Goal: Task Accomplishment & Management: Use online tool/utility

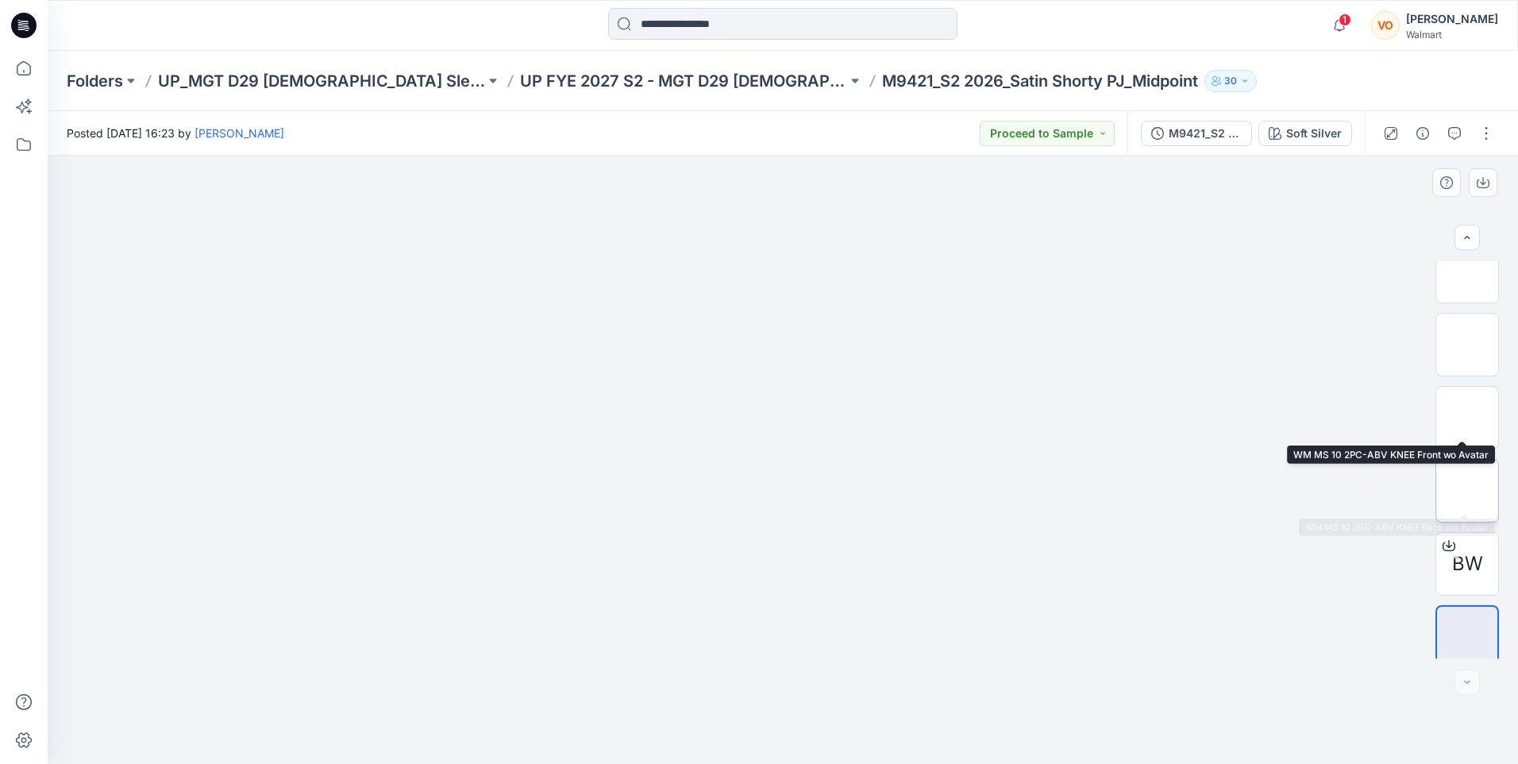
scroll to position [32, 0]
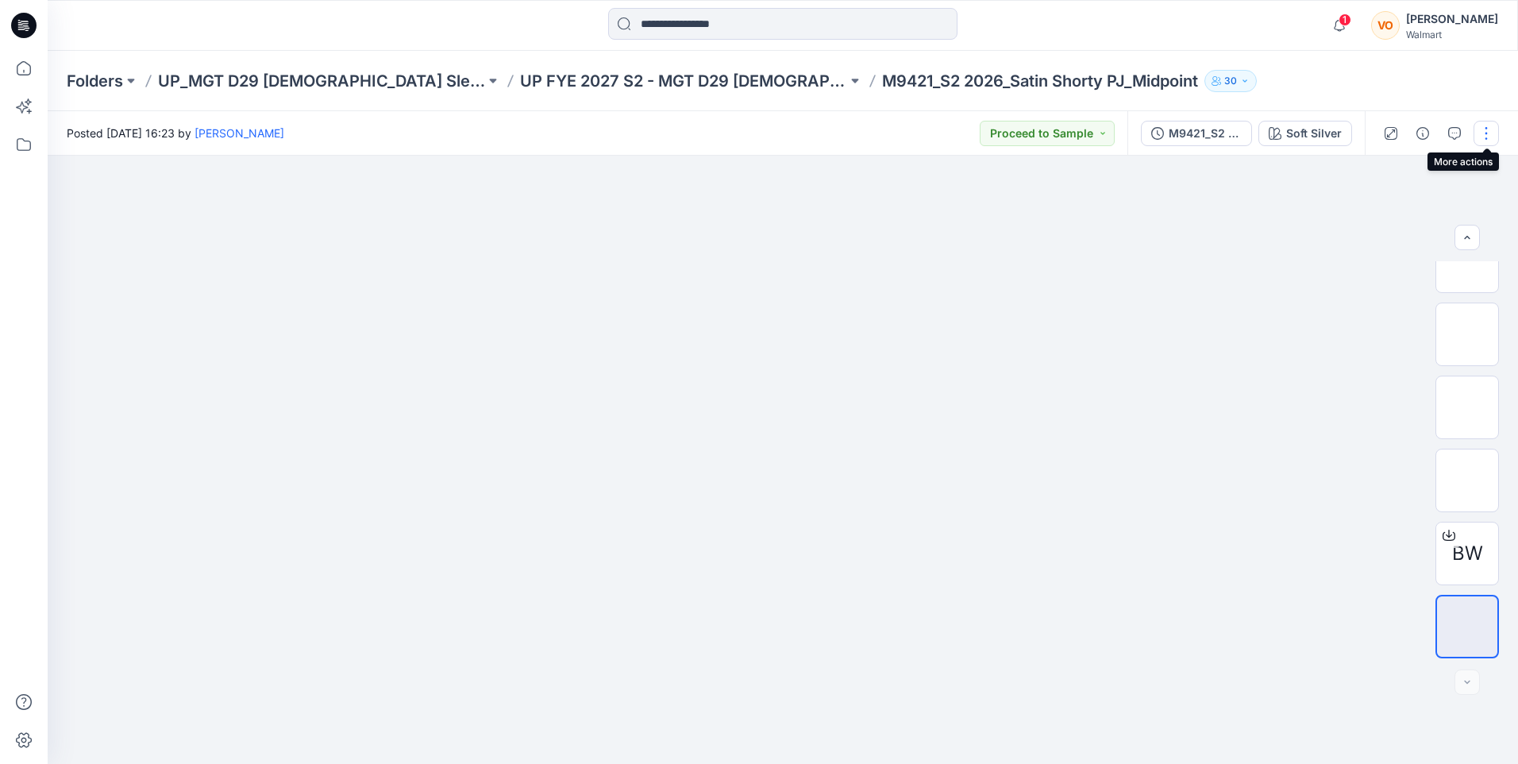
click at [1480, 129] on button "button" at bounding box center [1486, 133] width 25 height 25
click at [1402, 250] on button "Edit" at bounding box center [1420, 250] width 146 height 29
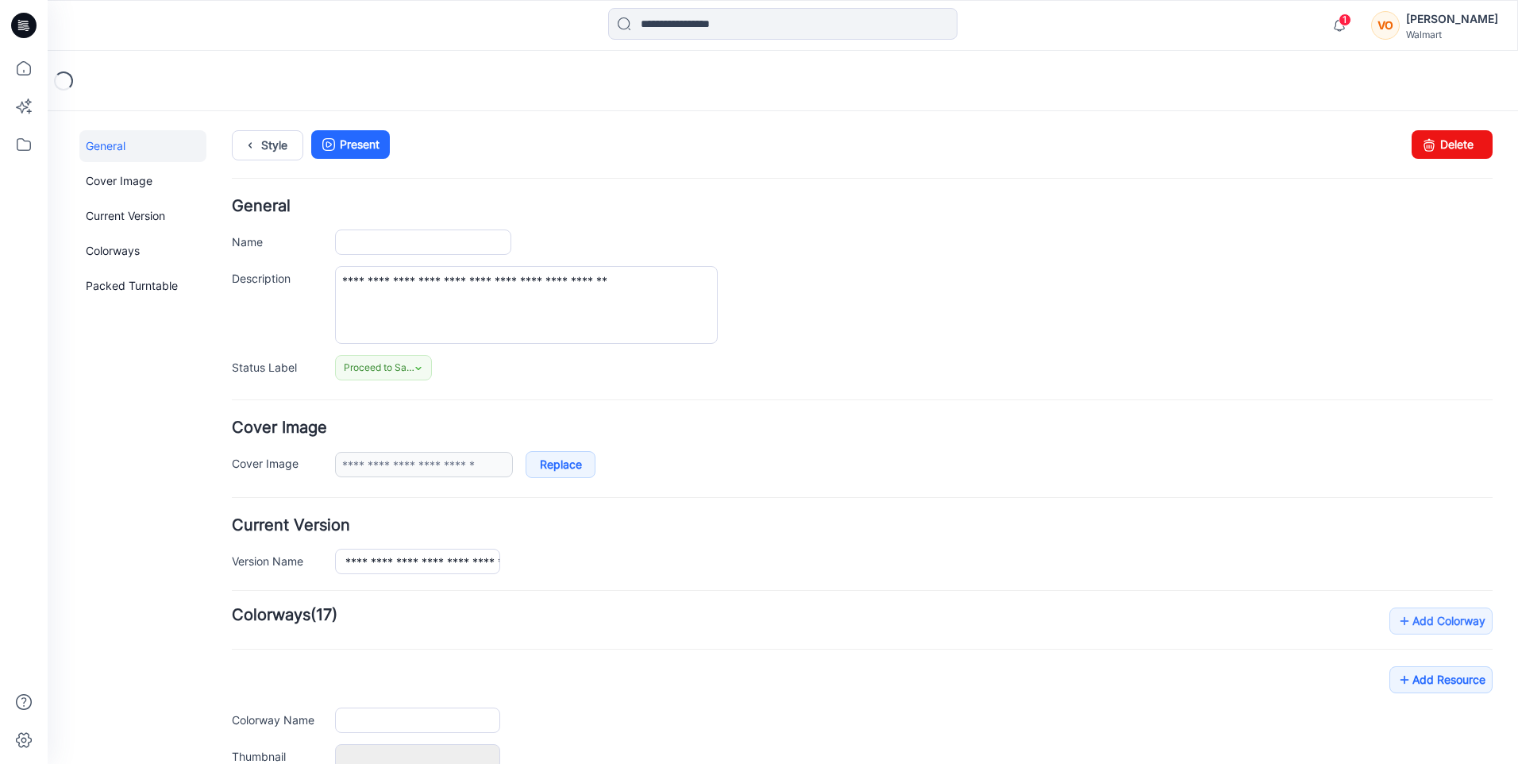
type input "**********"
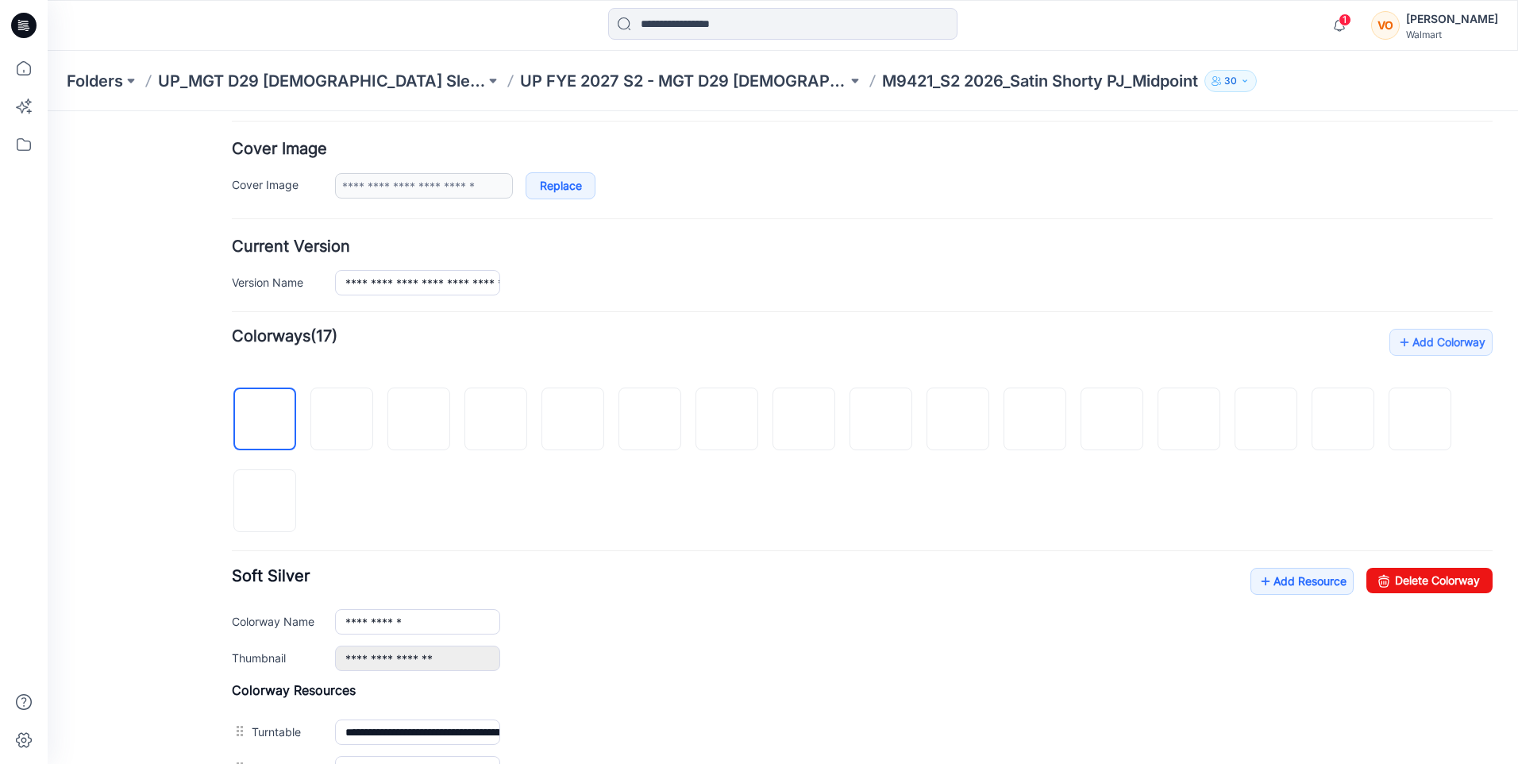
scroll to position [397, 0]
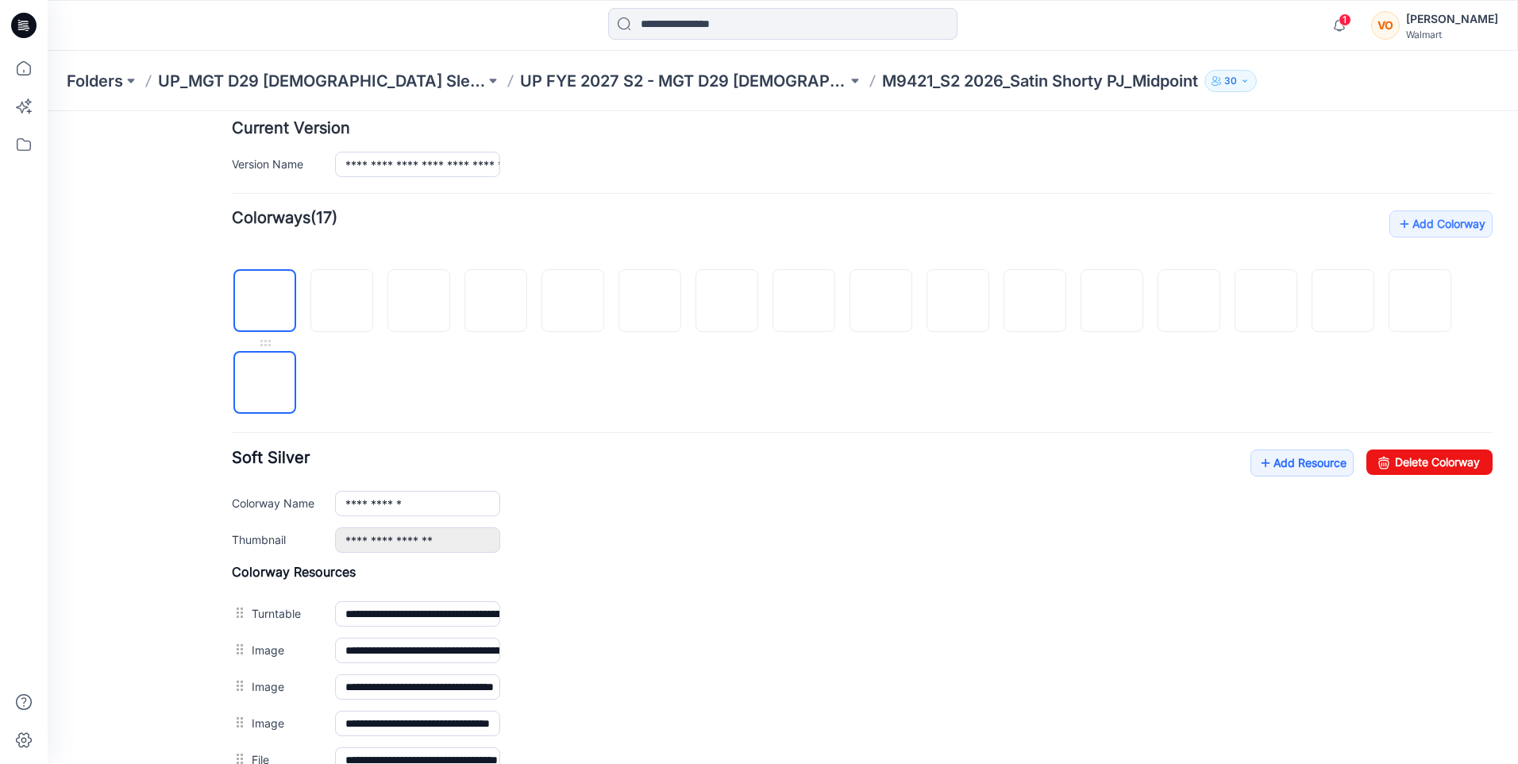
click at [265, 384] on img at bounding box center [265, 384] width 0 height 0
type input "**********"
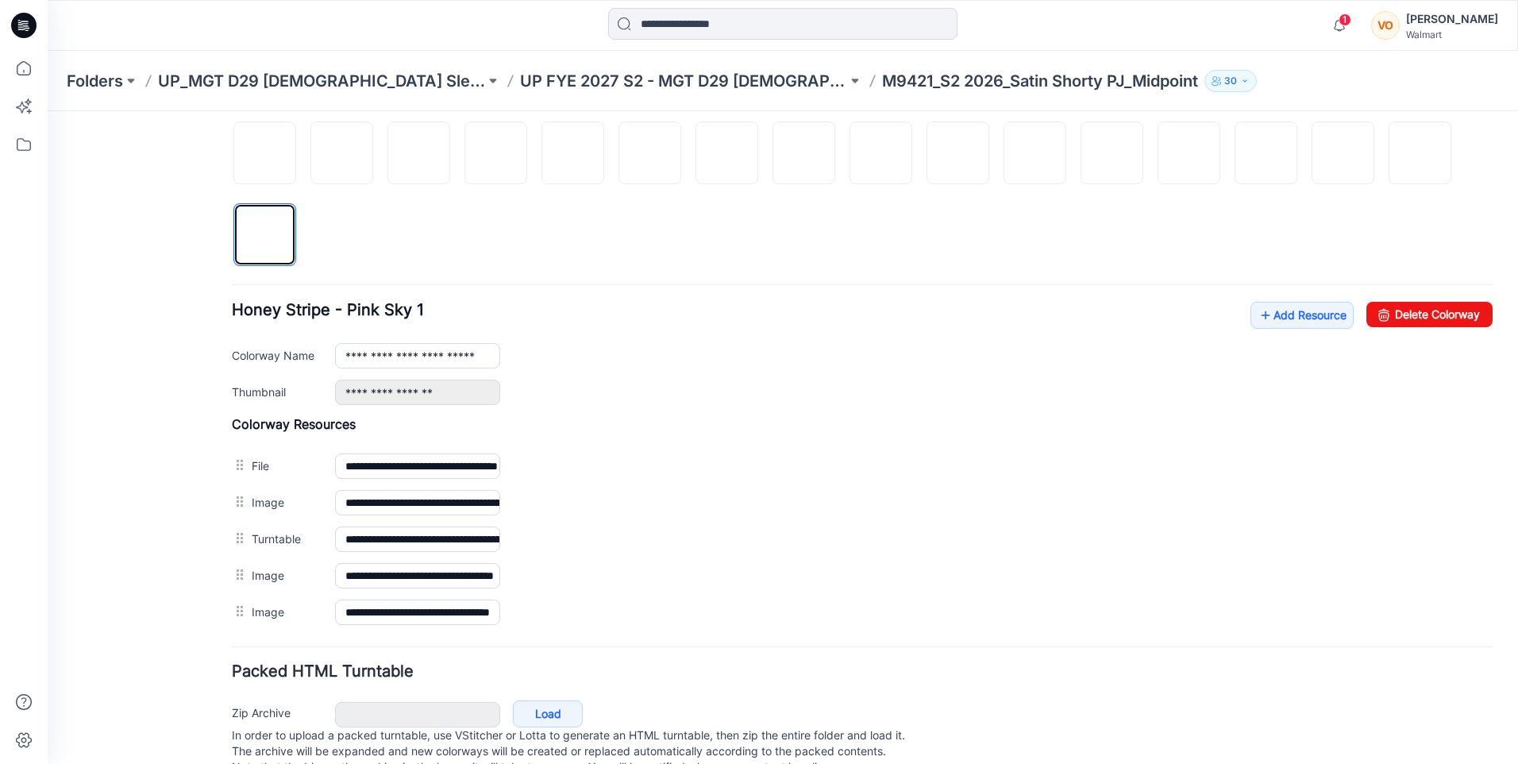
scroll to position [556, 0]
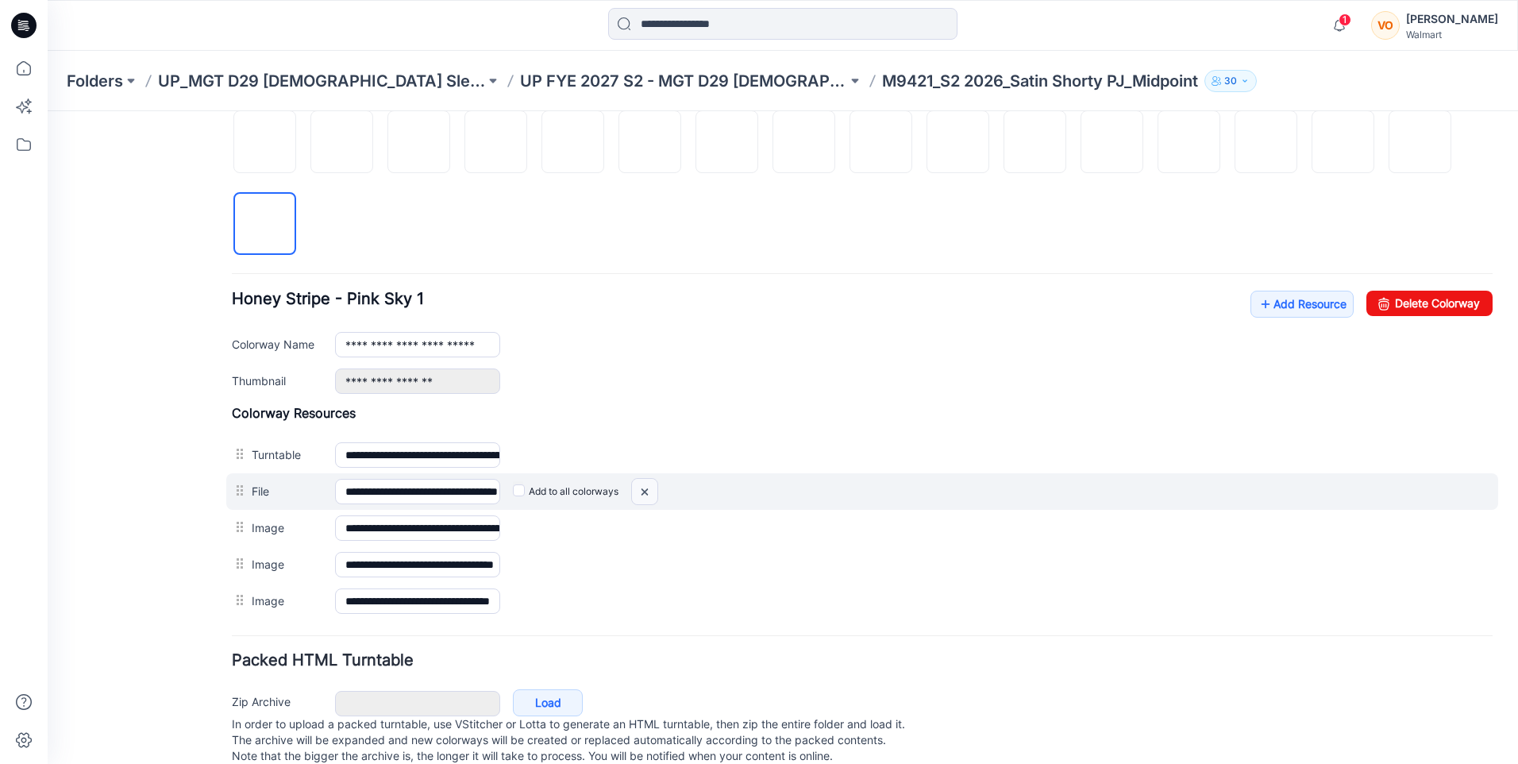
drag, startPoint x: 903, startPoint y: 194, endPoint x: 648, endPoint y: 488, distance: 389.0
click at [648, 488] on img at bounding box center [644, 492] width 25 height 26
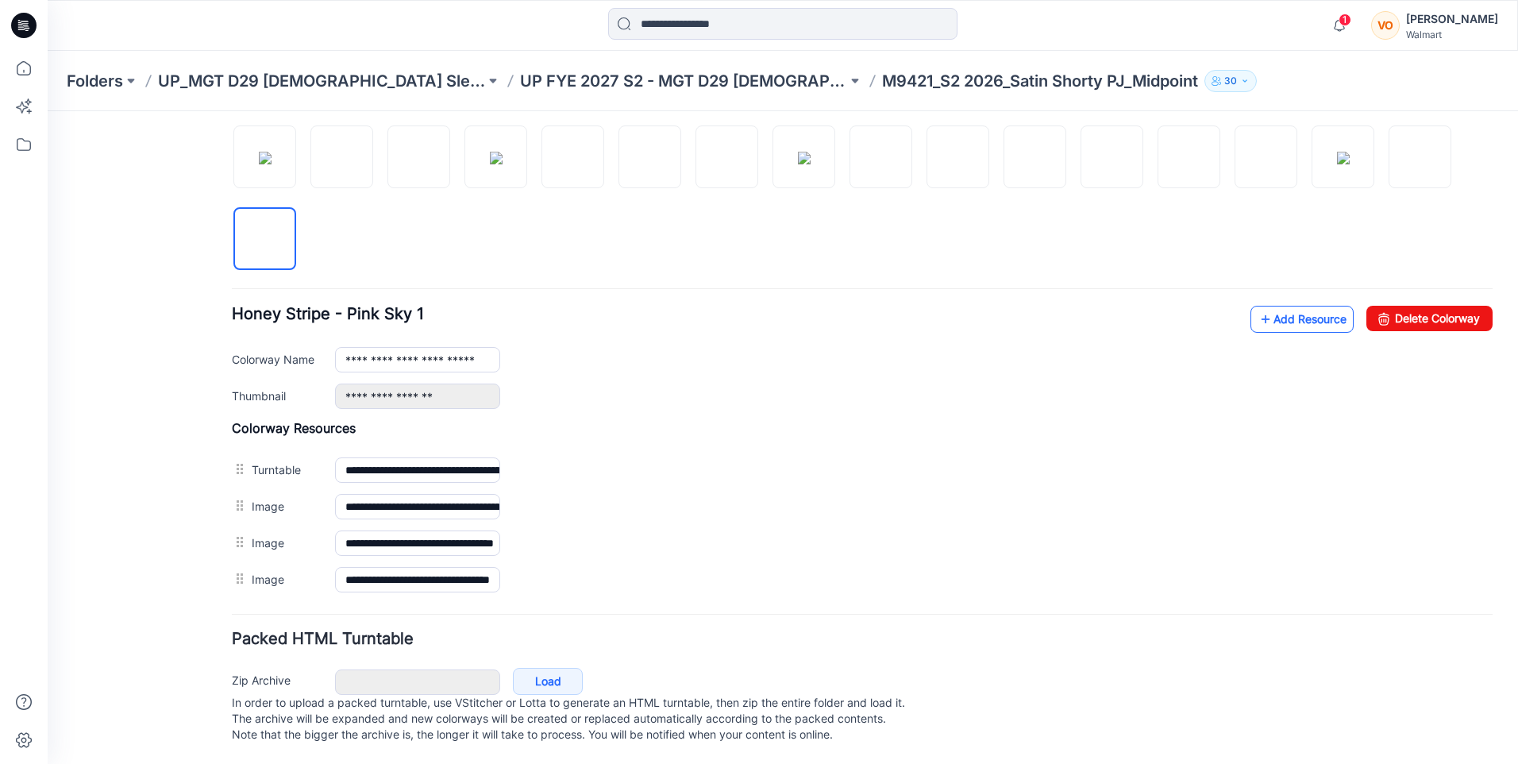
click at [1268, 307] on link "Add Resource" at bounding box center [1302, 319] width 103 height 27
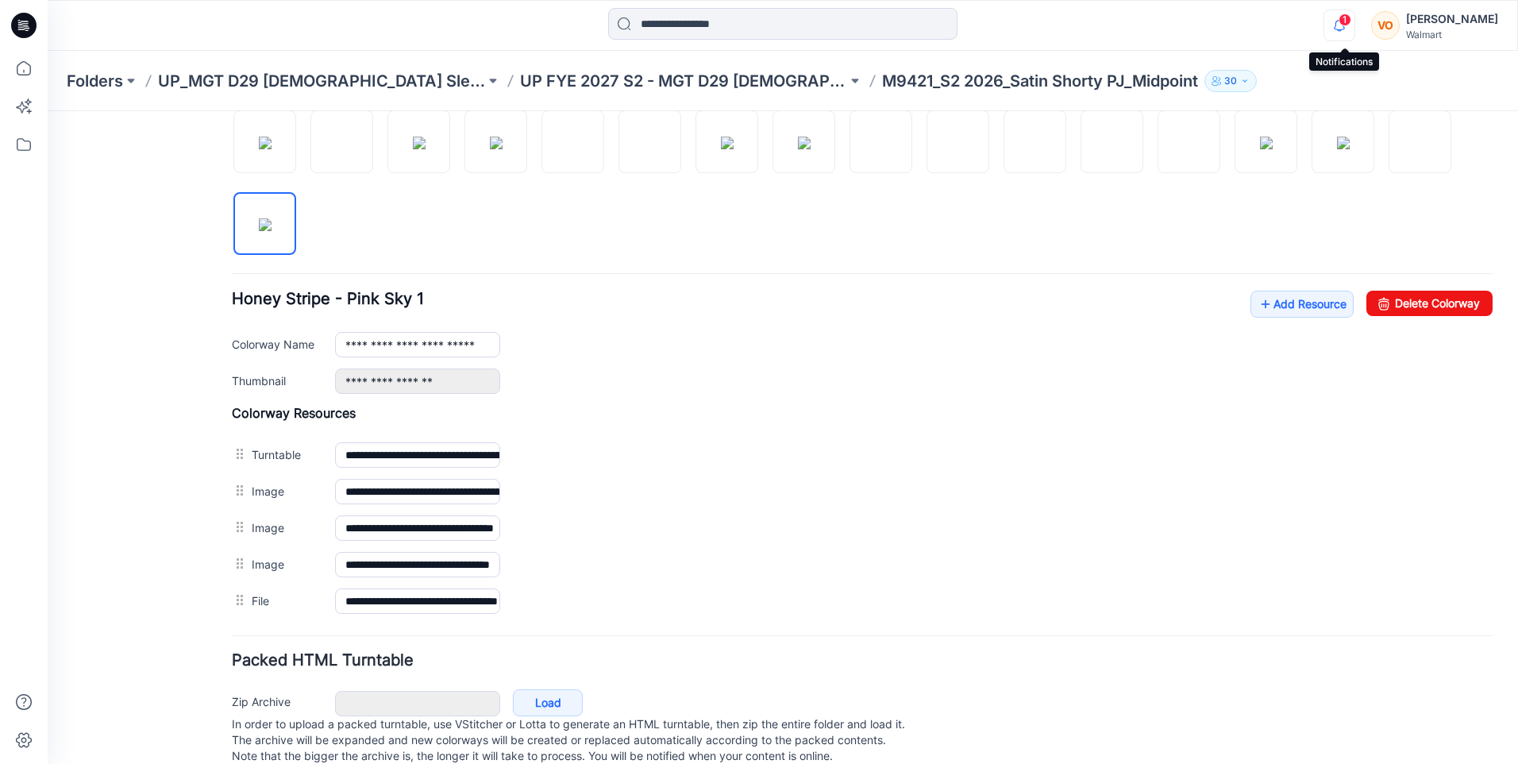
click at [1339, 25] on icon "button" at bounding box center [1340, 26] width 30 height 32
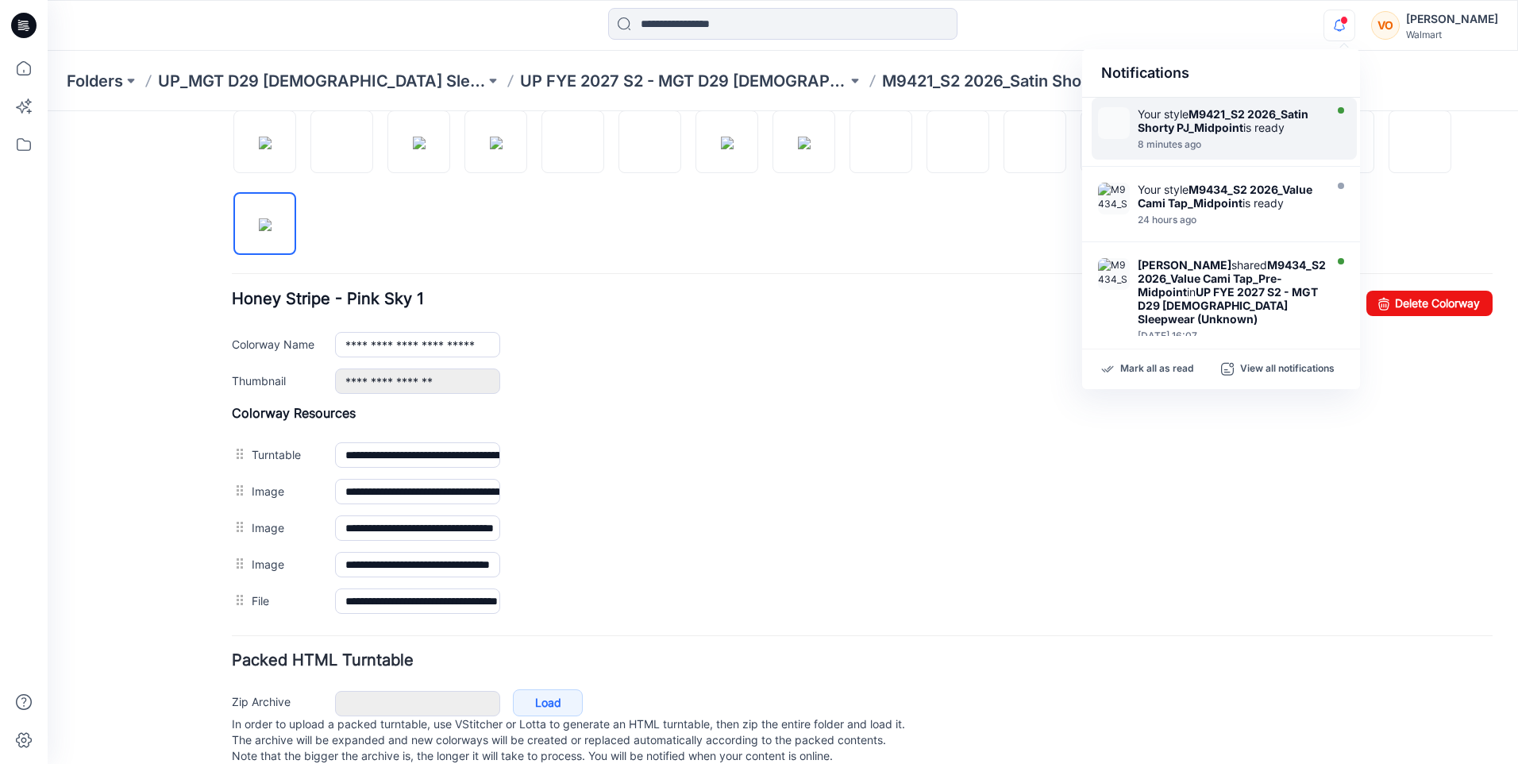
click at [1263, 118] on strong "M9421_S2 2026_Satin Shorty PJ_Midpoint" at bounding box center [1223, 120] width 171 height 27
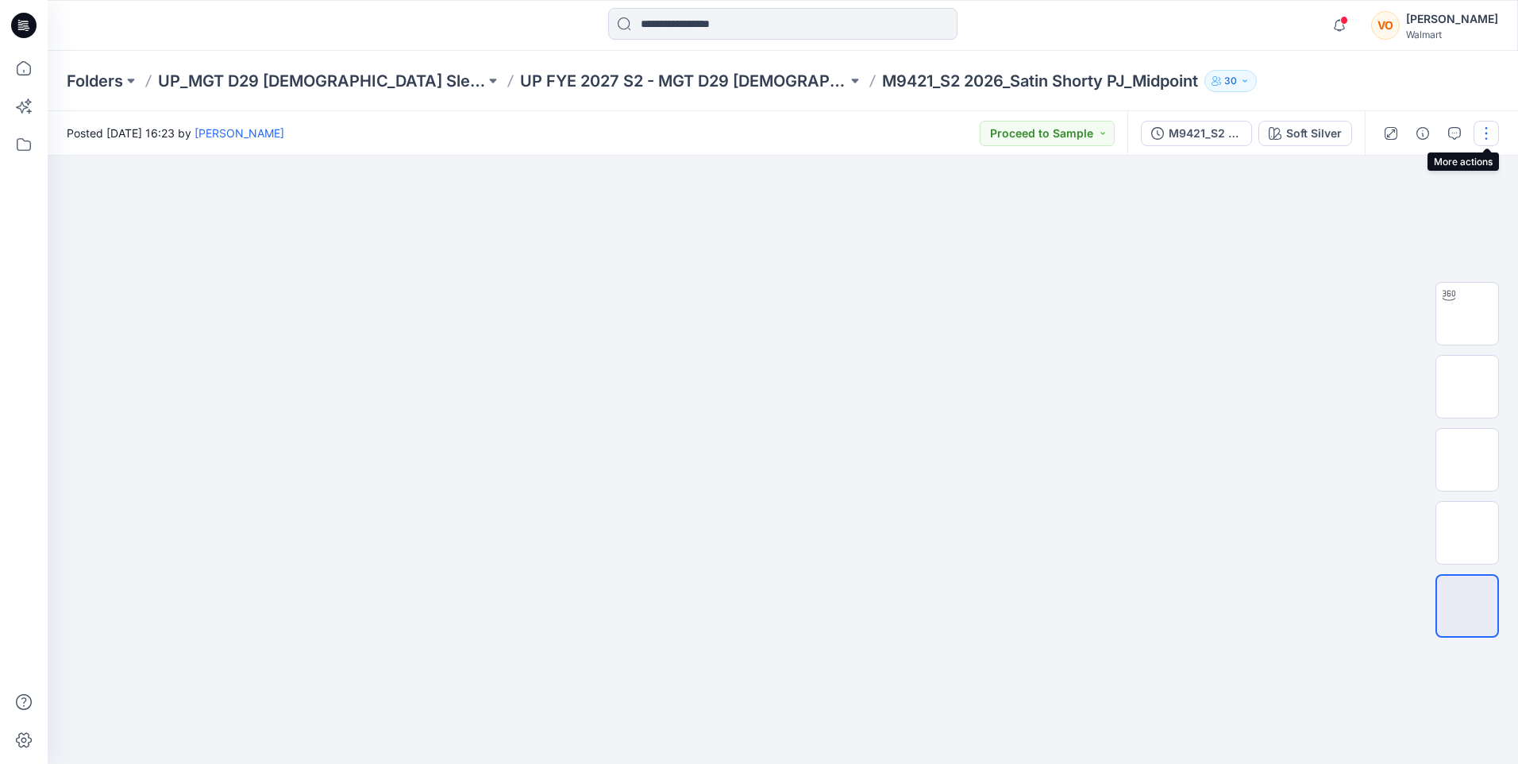
click at [1483, 136] on button "button" at bounding box center [1486, 133] width 25 height 25
click at [1397, 252] on button "Edit" at bounding box center [1420, 250] width 146 height 29
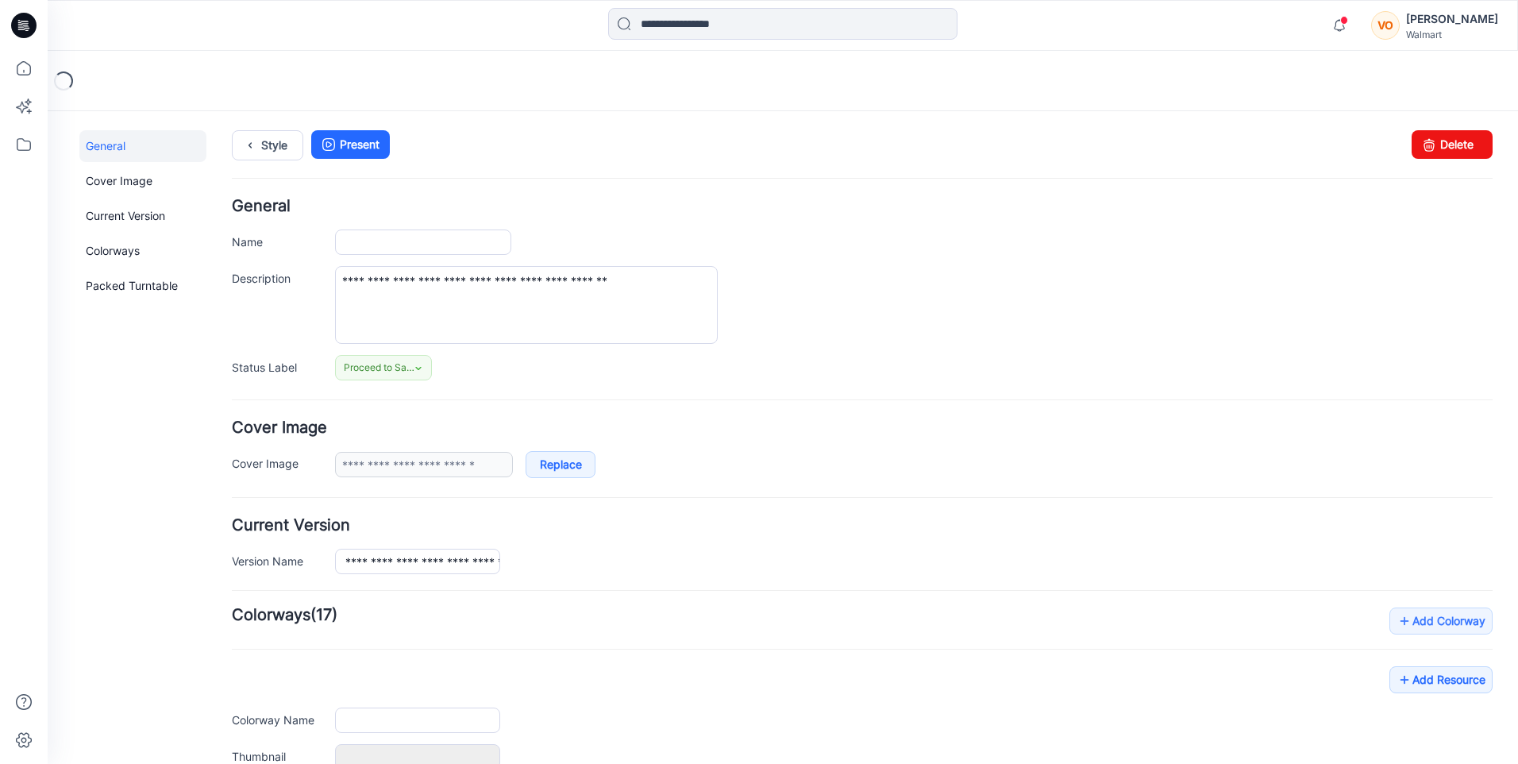
type input "**********"
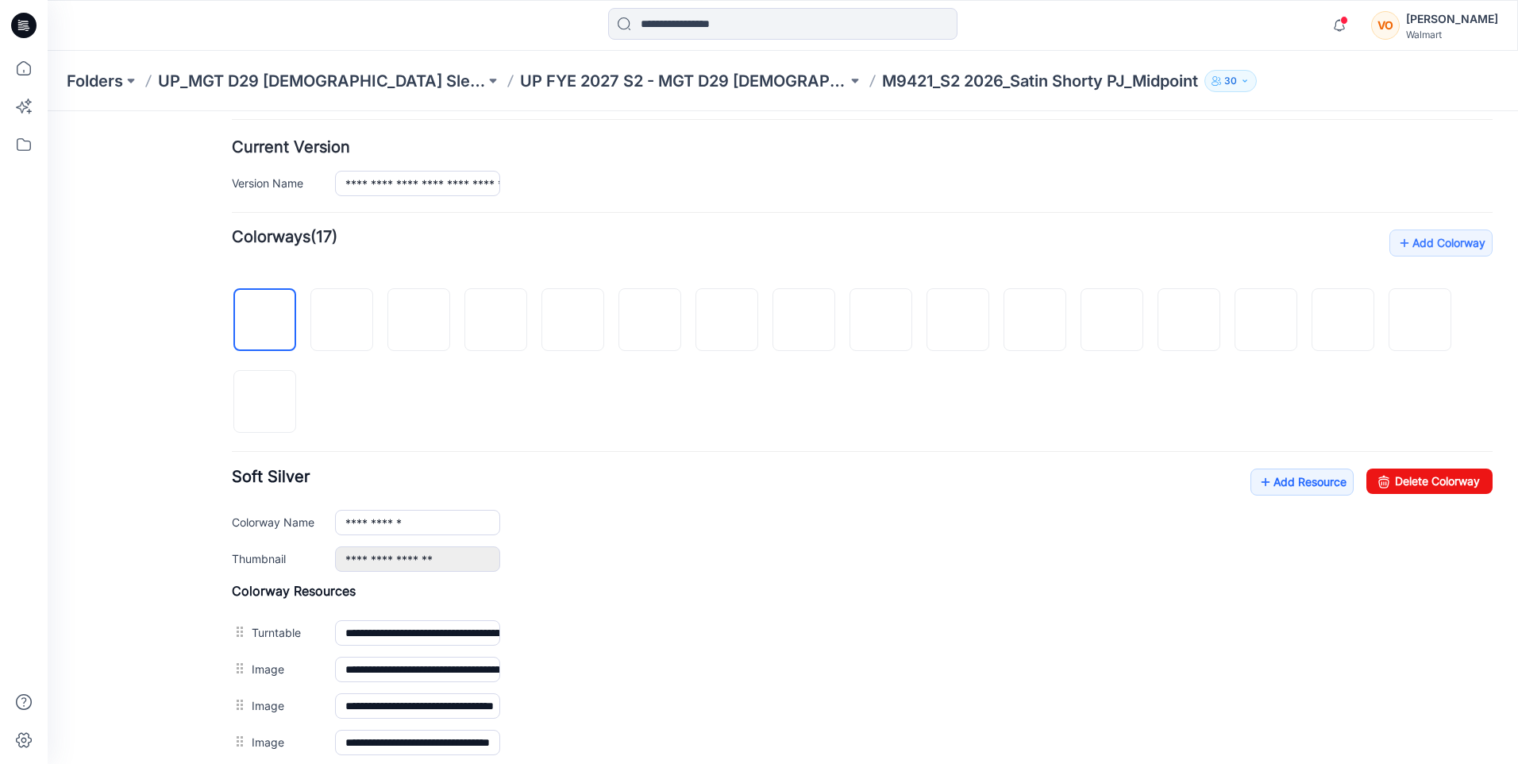
scroll to position [397, 0]
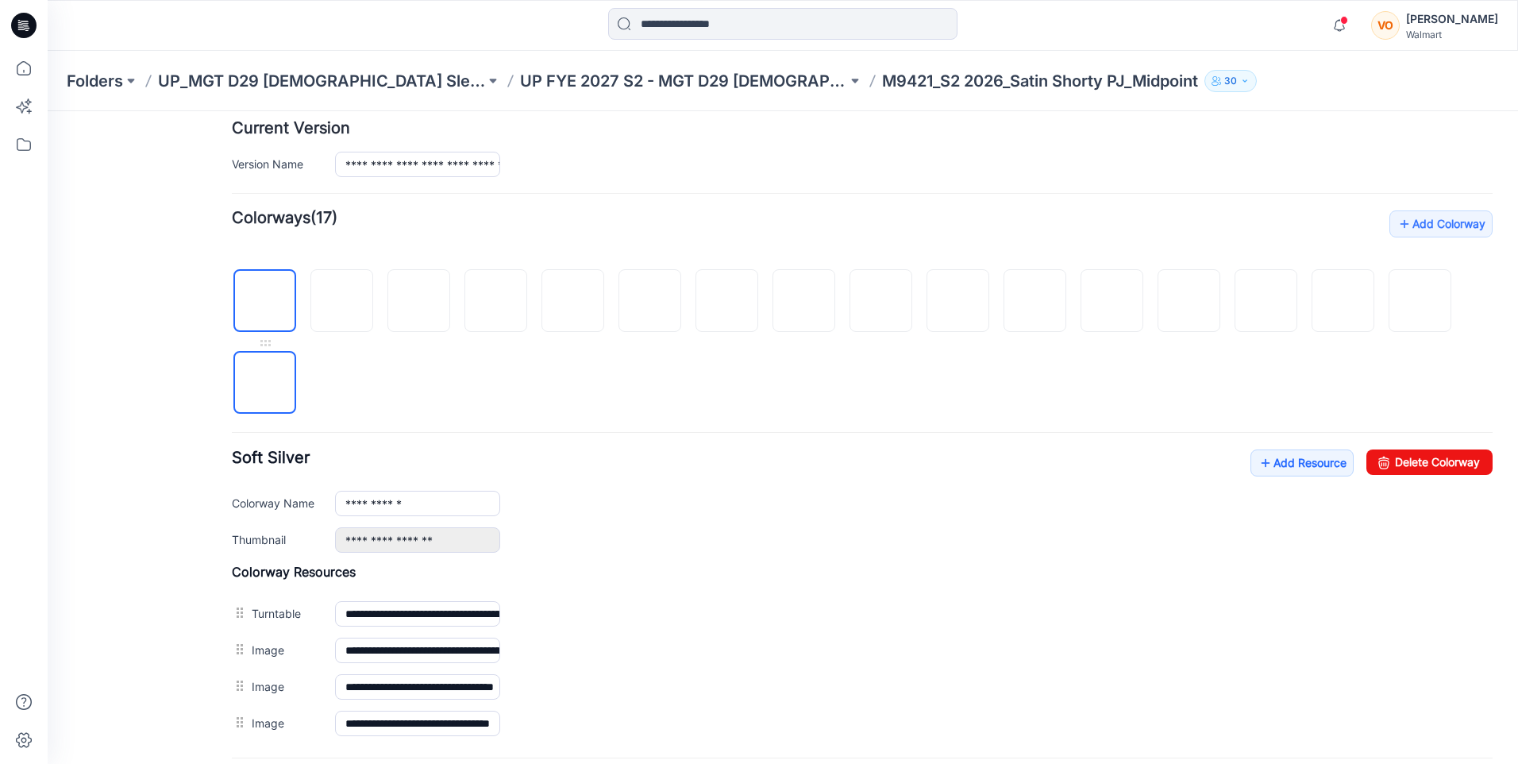
click at [265, 384] on img at bounding box center [265, 384] width 0 height 0
type input "**********"
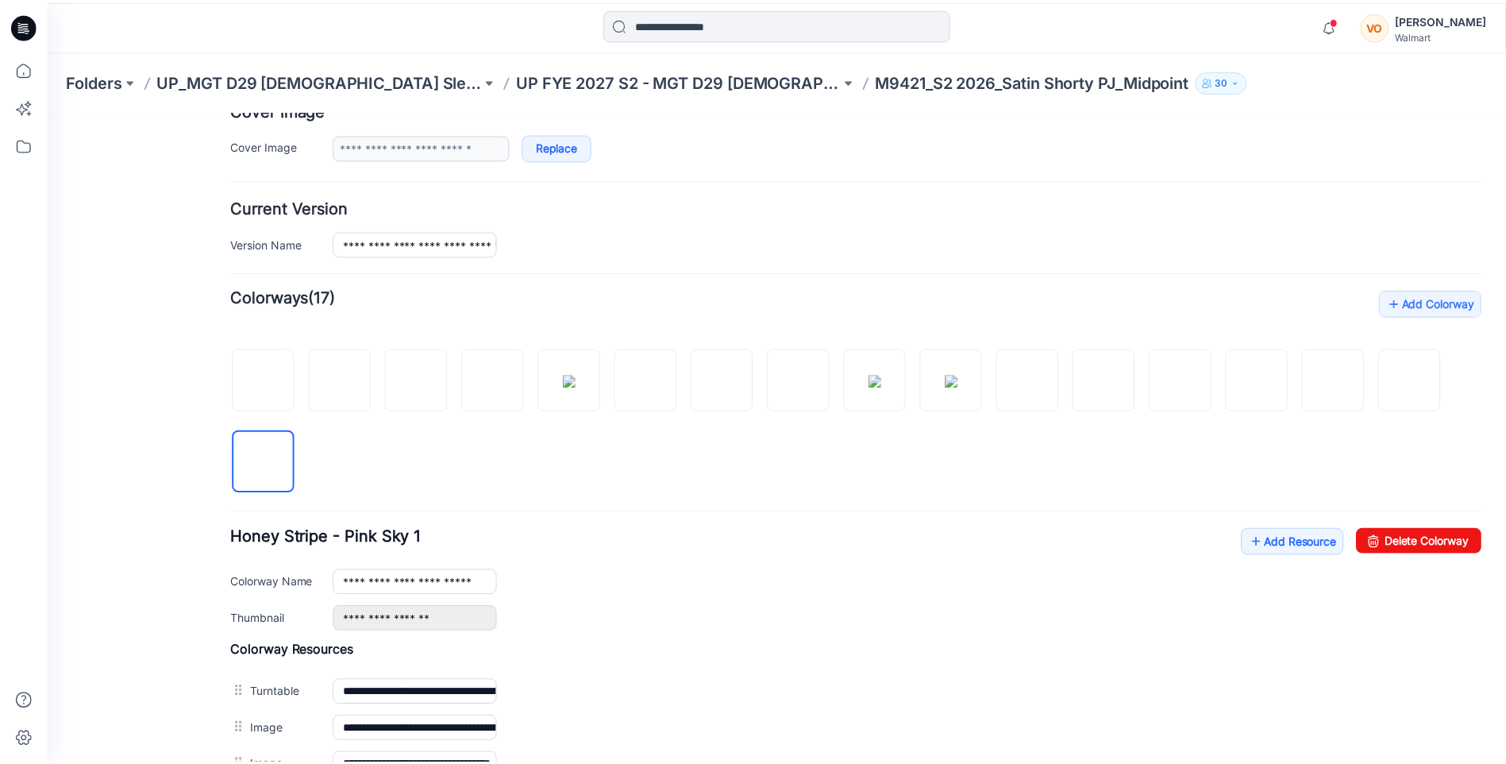
scroll to position [79, 0]
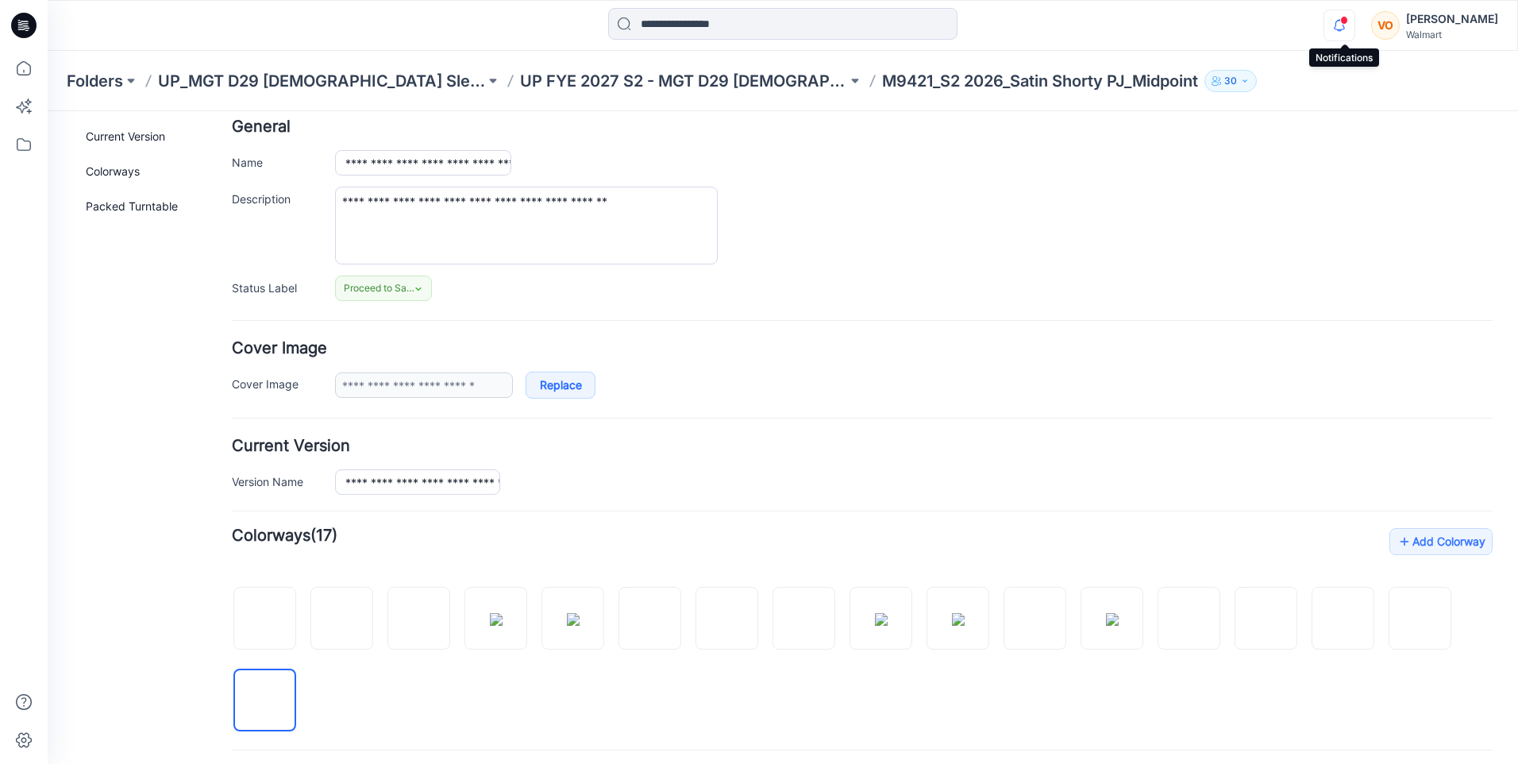
click at [1341, 30] on icon "button" at bounding box center [1340, 26] width 30 height 32
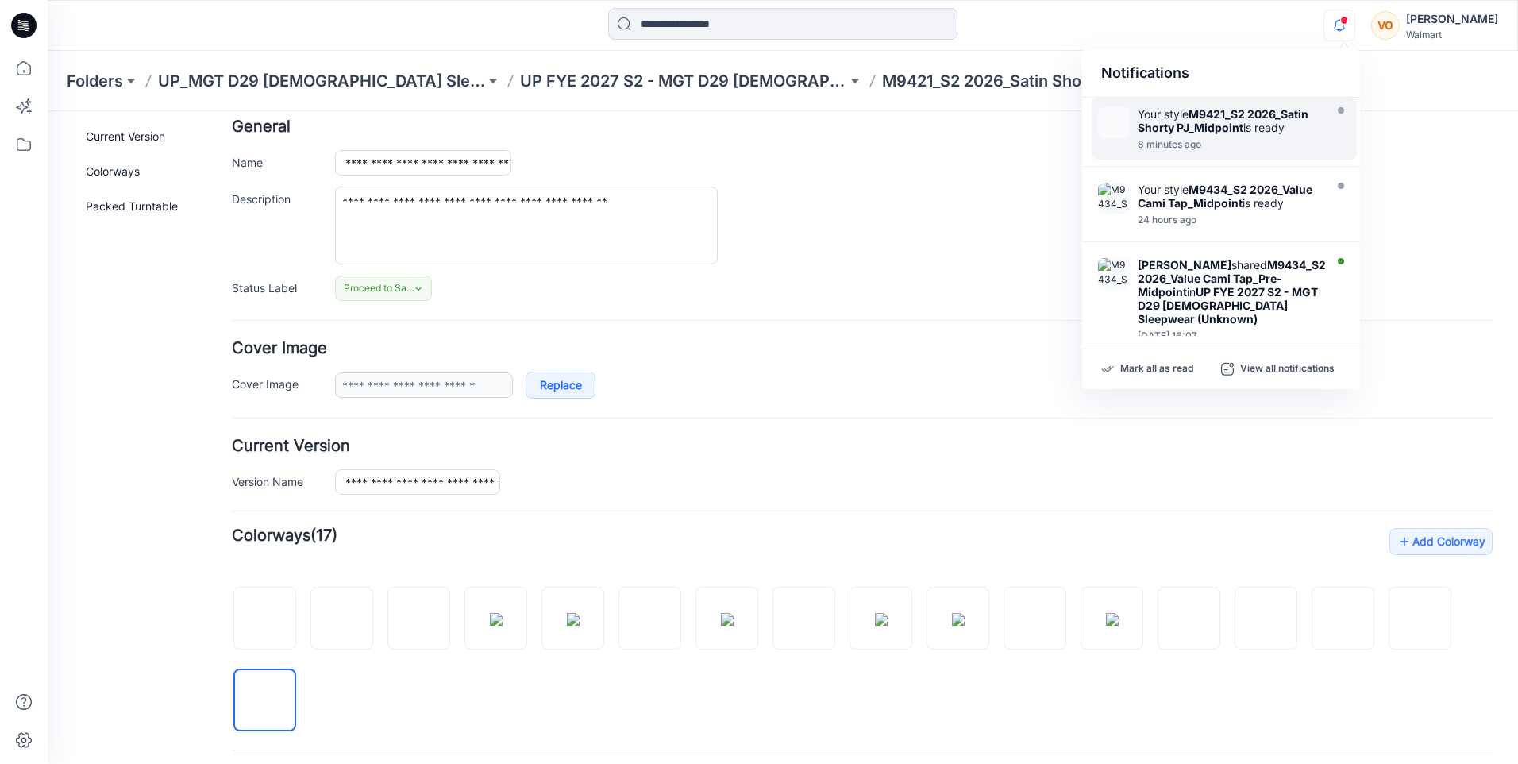
click at [1228, 119] on strong "M9421_S2 2026_Satin Shorty PJ_Midpoint" at bounding box center [1223, 120] width 171 height 27
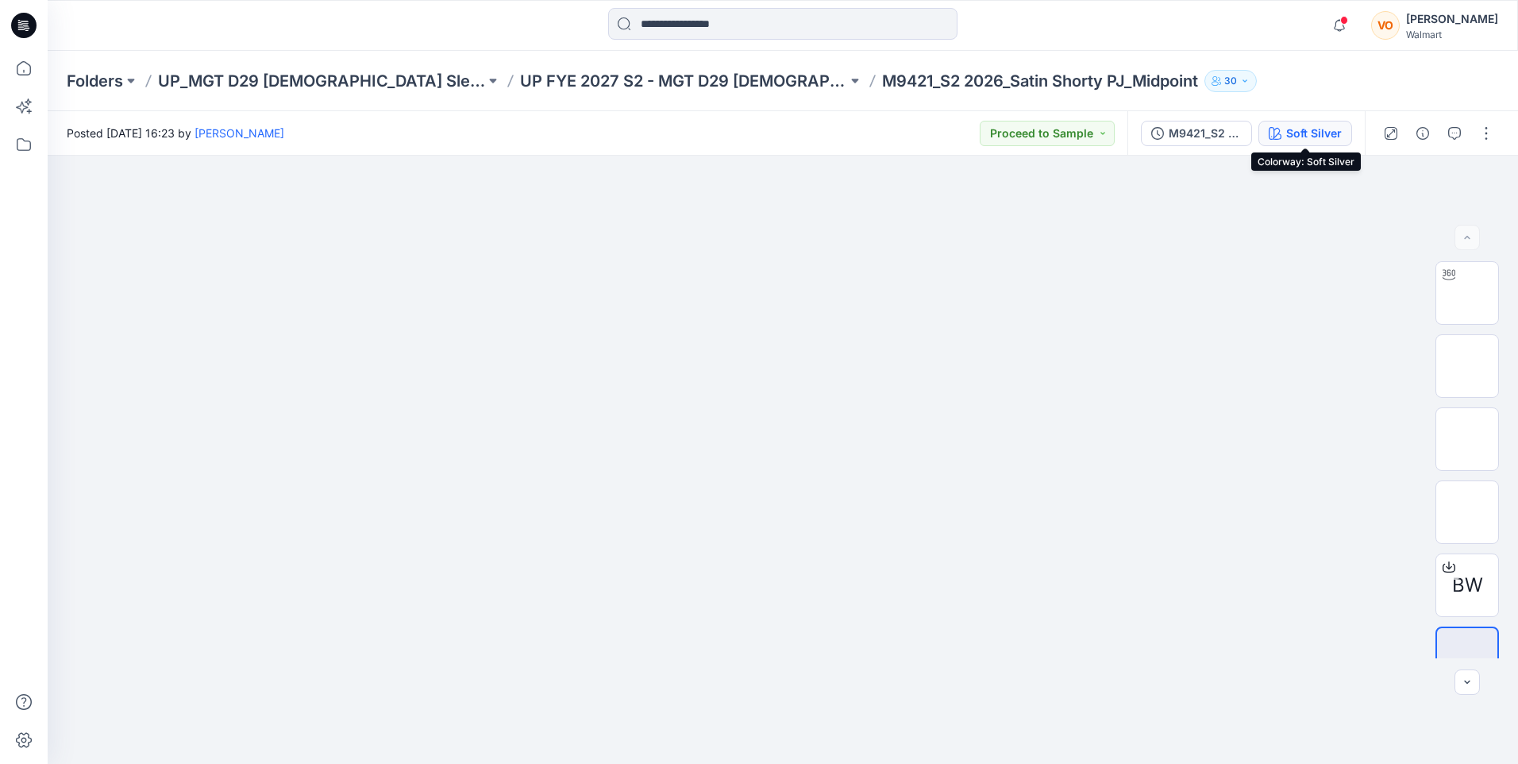
click at [1315, 122] on button "Soft Silver" at bounding box center [1306, 133] width 94 height 25
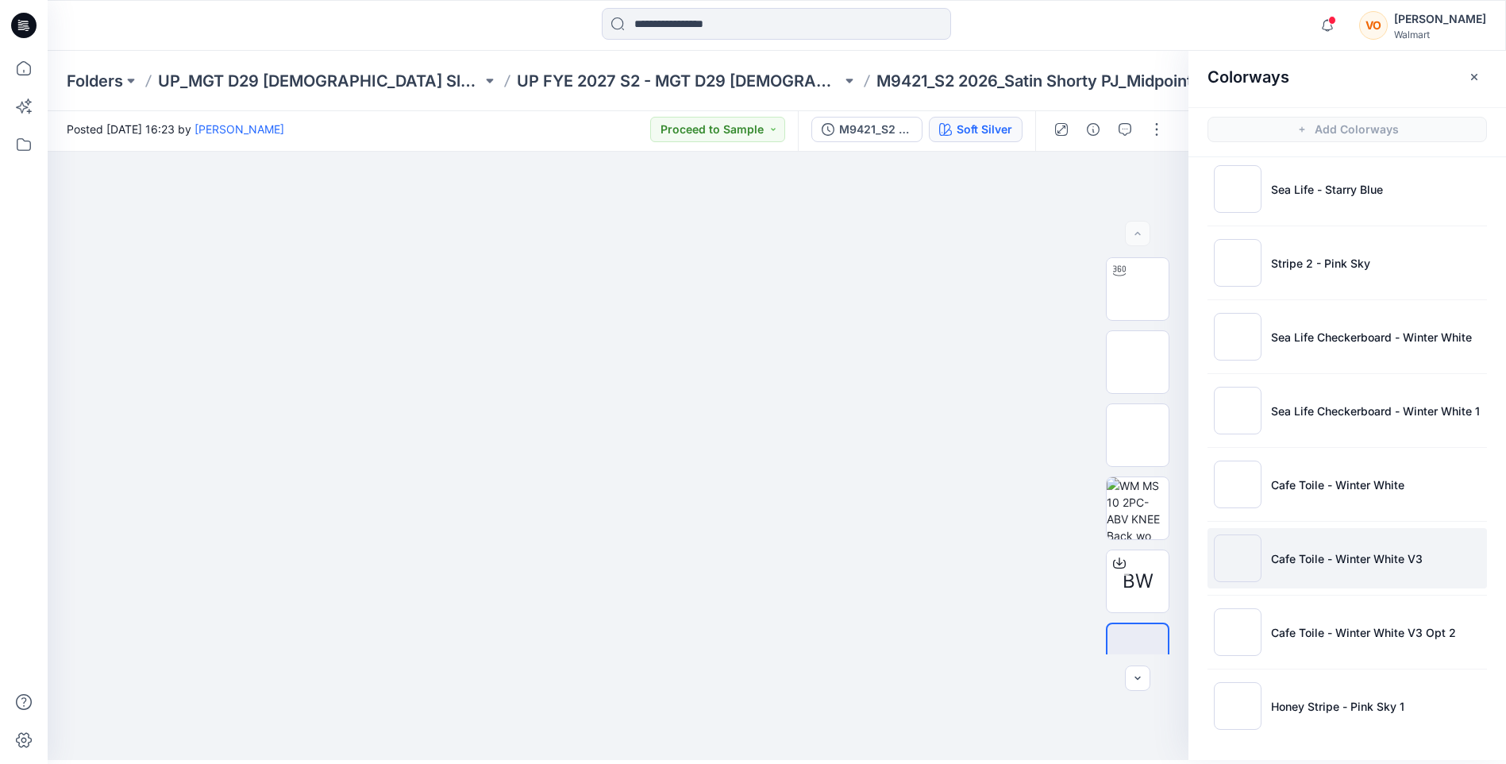
scroll to position [5, 0]
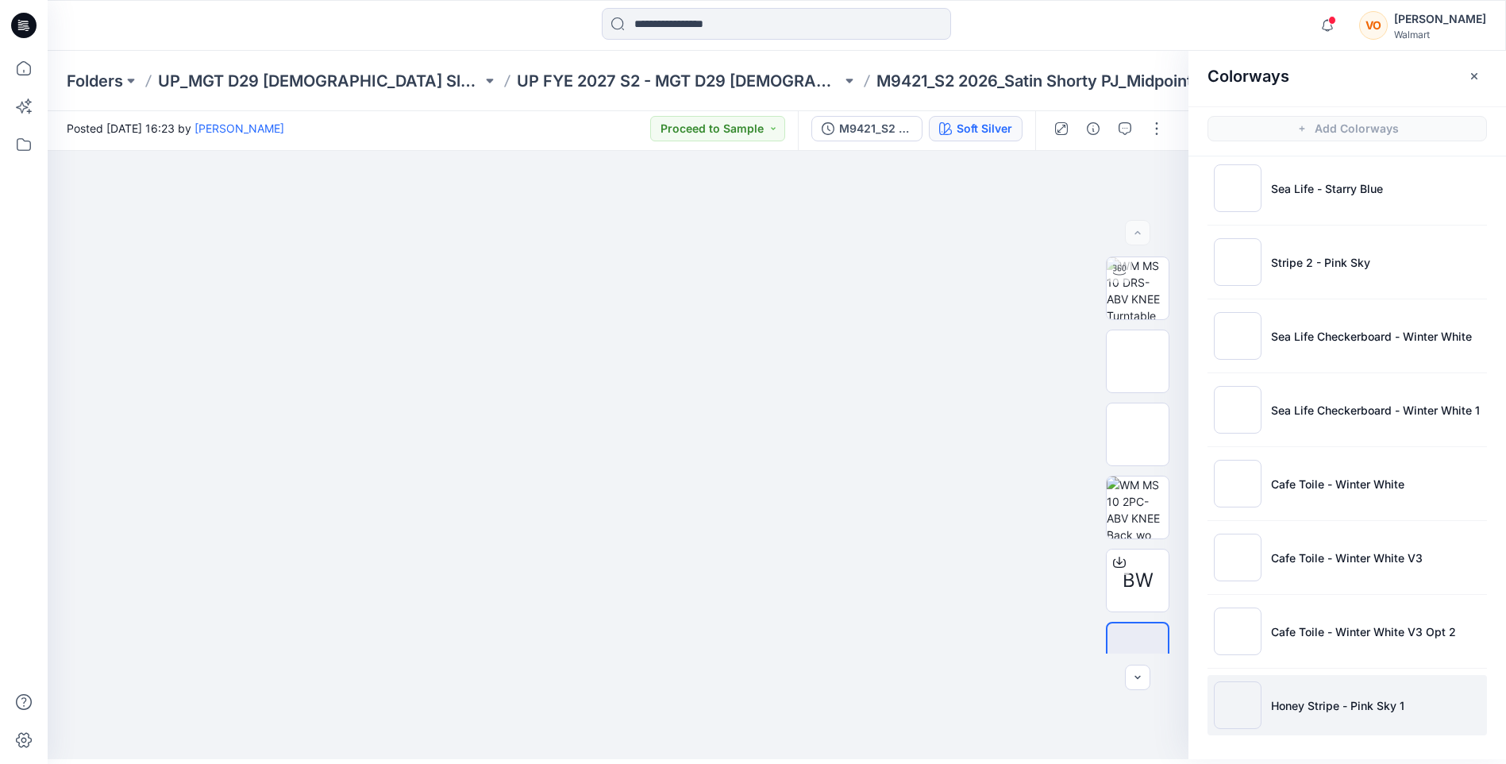
click at [1311, 693] on li "Honey Stripe - Pink Sky 1" at bounding box center [1348, 705] width 280 height 60
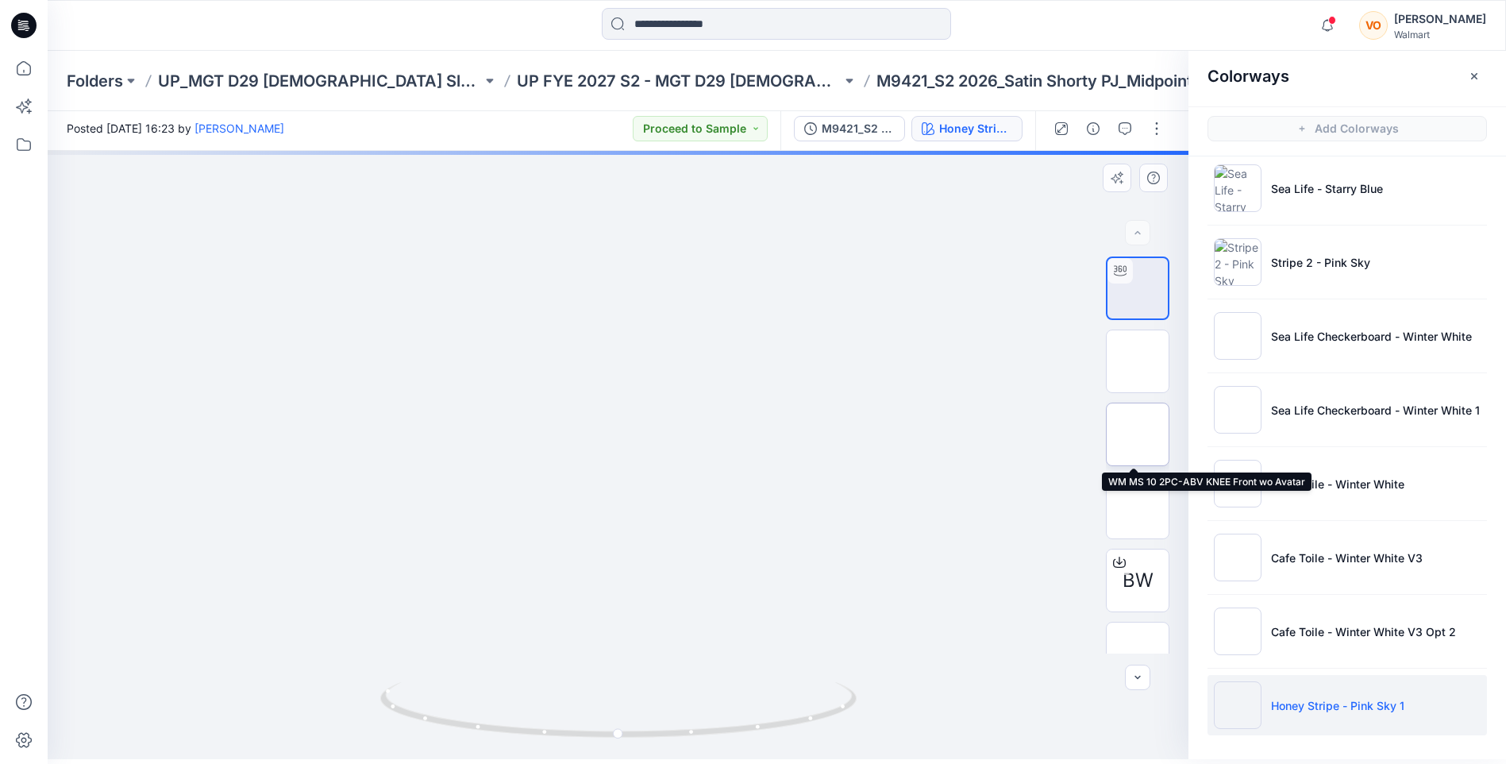
click at [1138, 434] on img at bounding box center [1138, 434] width 0 height 0
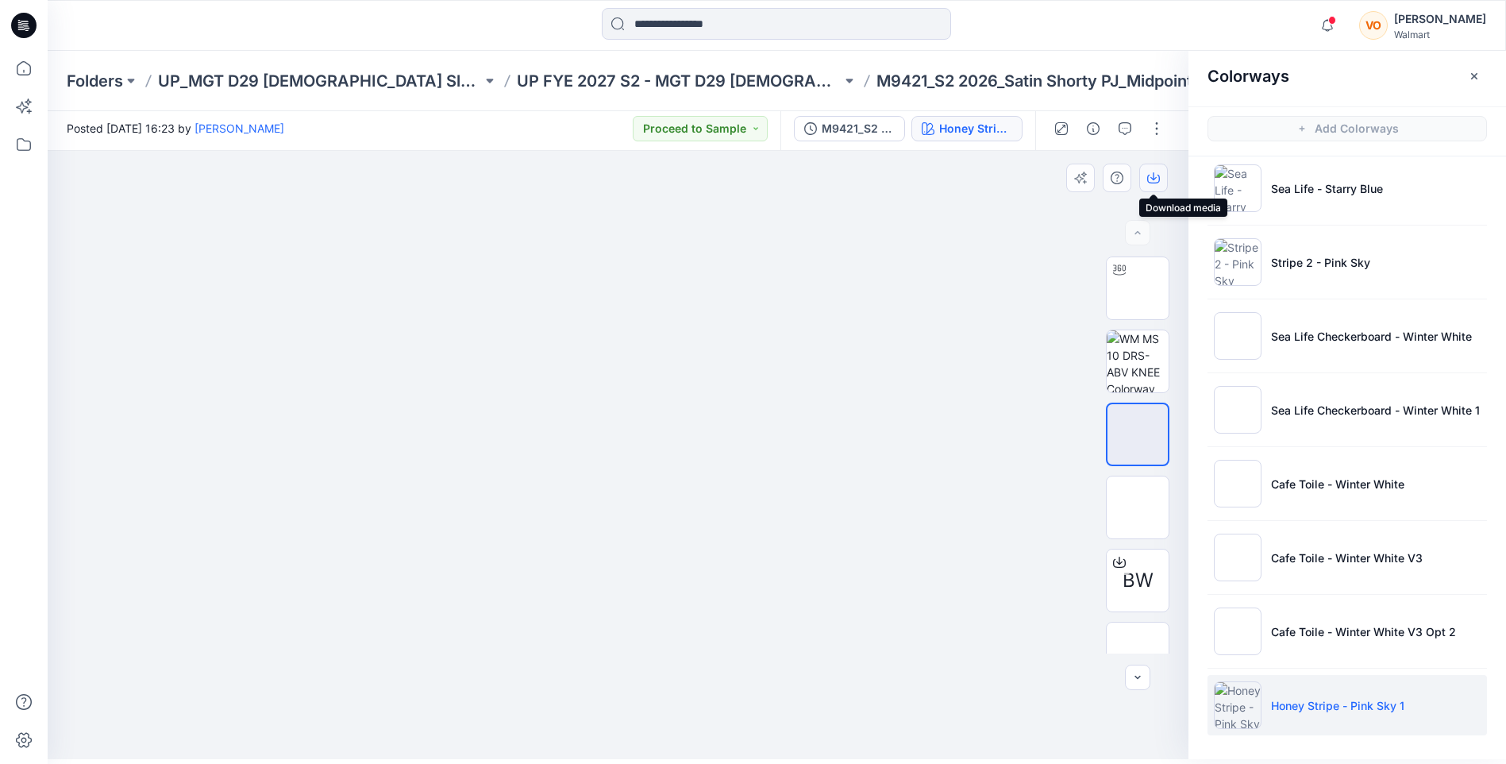
click at [1153, 181] on icon "button" at bounding box center [1154, 178] width 13 height 13
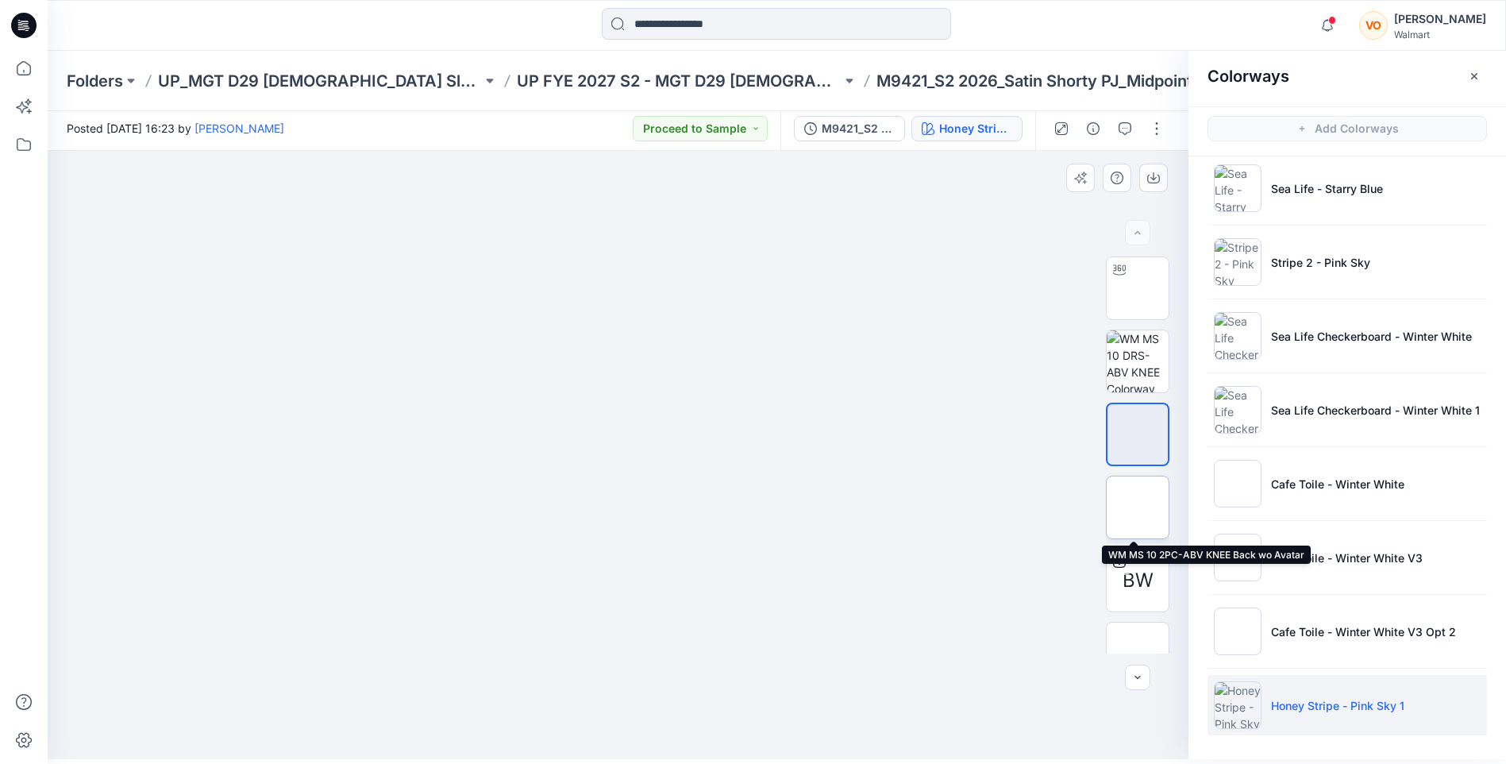
click at [1138, 507] on img at bounding box center [1138, 507] width 0 height 0
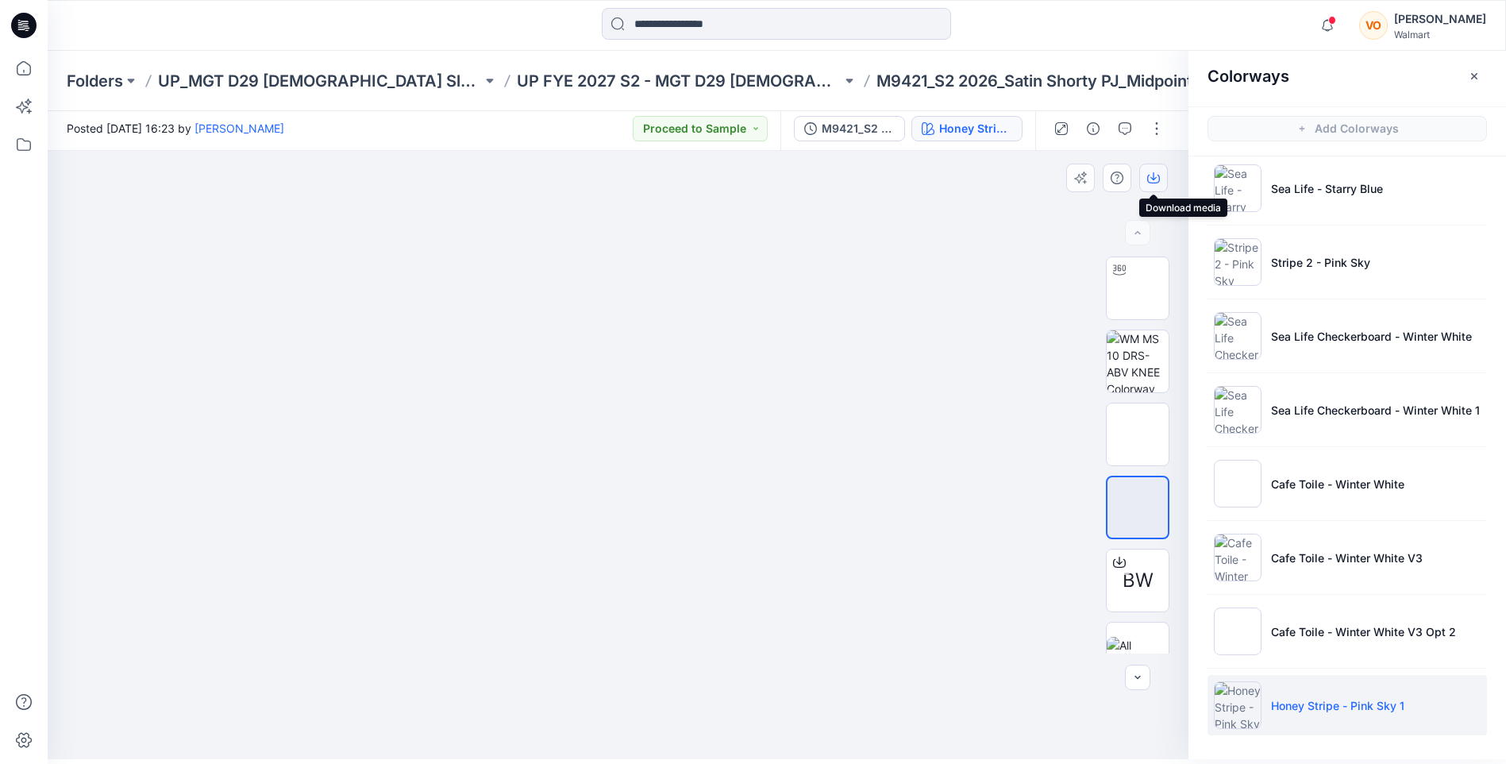
click at [1152, 180] on icon "button" at bounding box center [1154, 178] width 13 height 13
